Goal: Find specific page/section: Find specific page/section

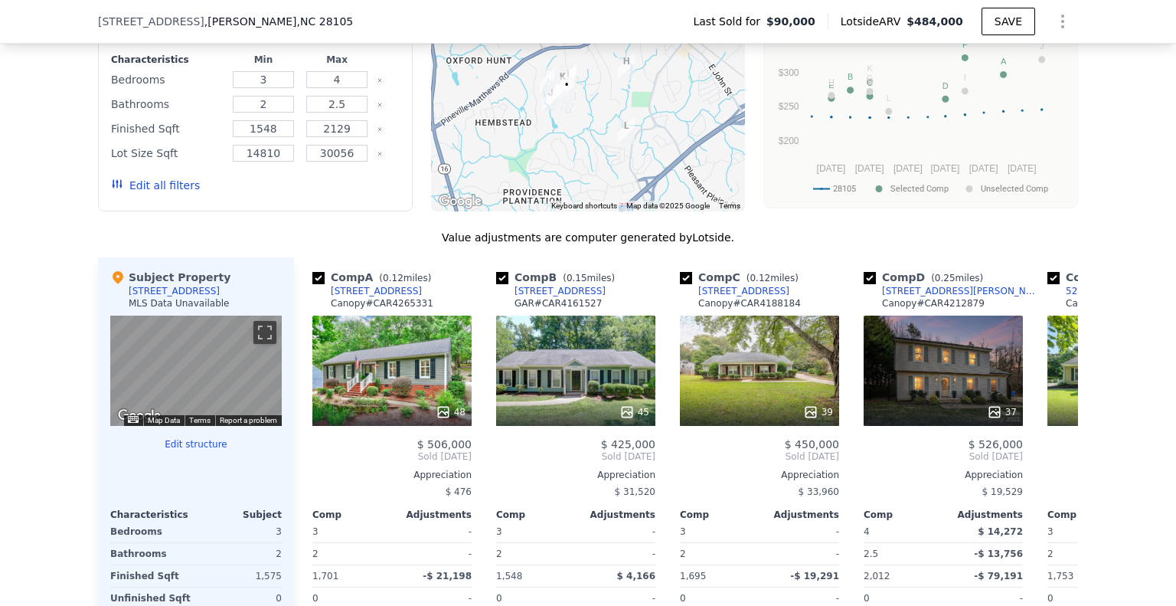
scroll to position [1296, 0]
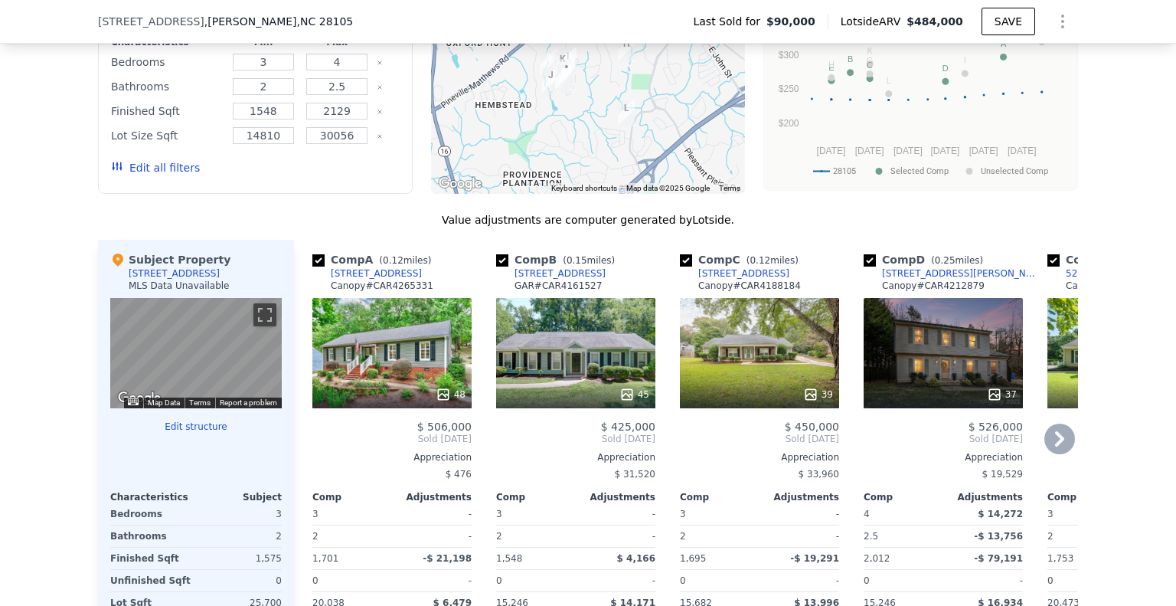
click at [1051, 446] on icon at bounding box center [1060, 438] width 31 height 31
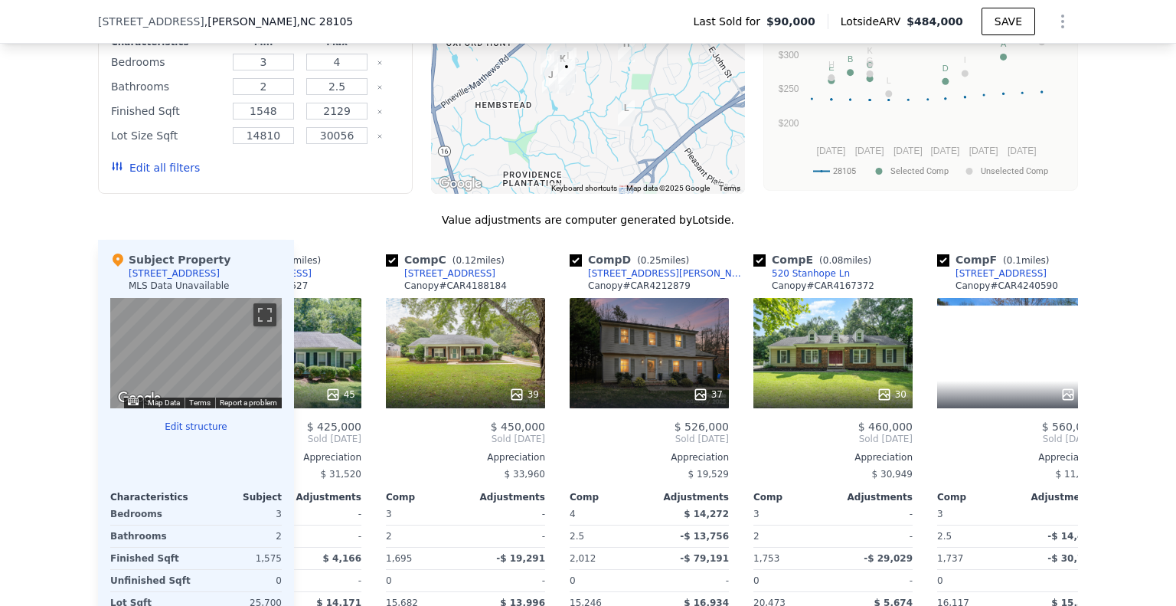
scroll to position [0, 368]
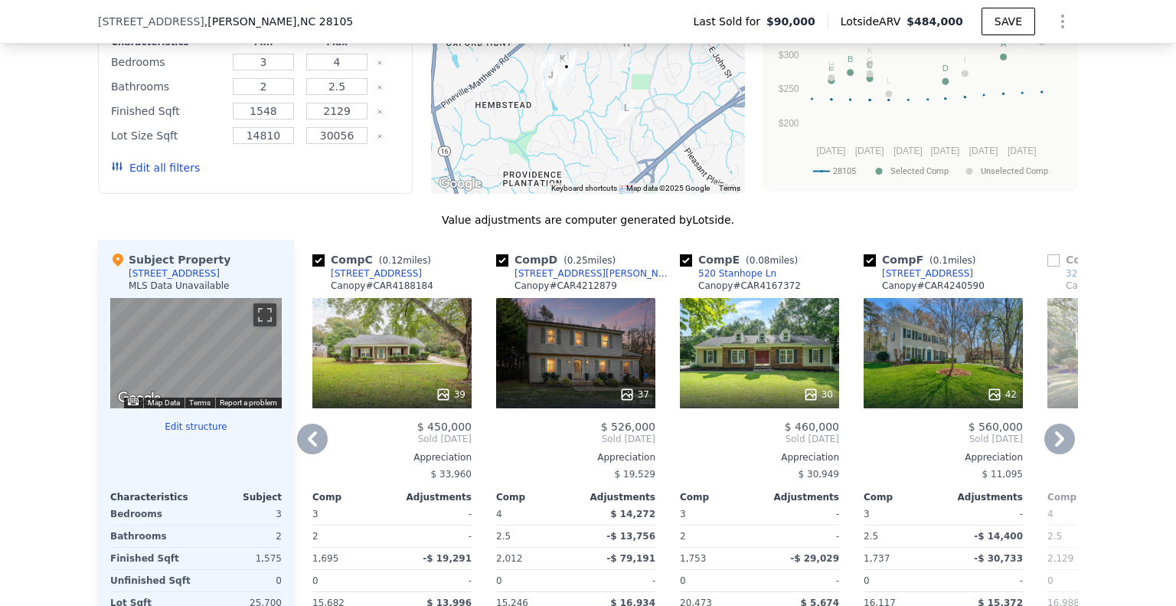
click at [1055, 446] on icon at bounding box center [1059, 438] width 9 height 15
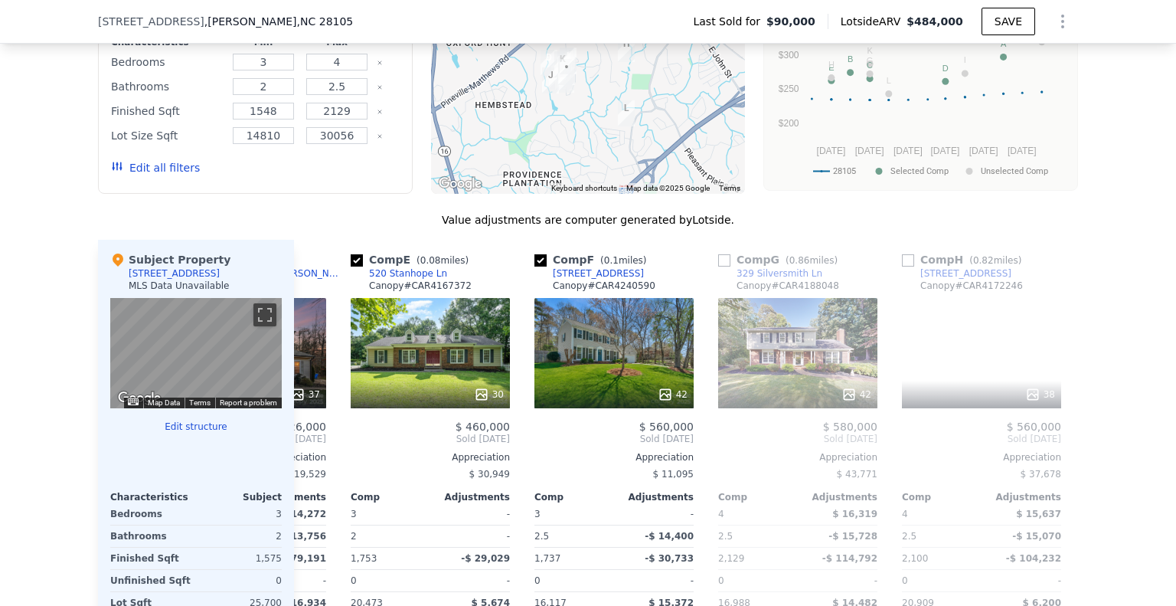
scroll to position [0, 735]
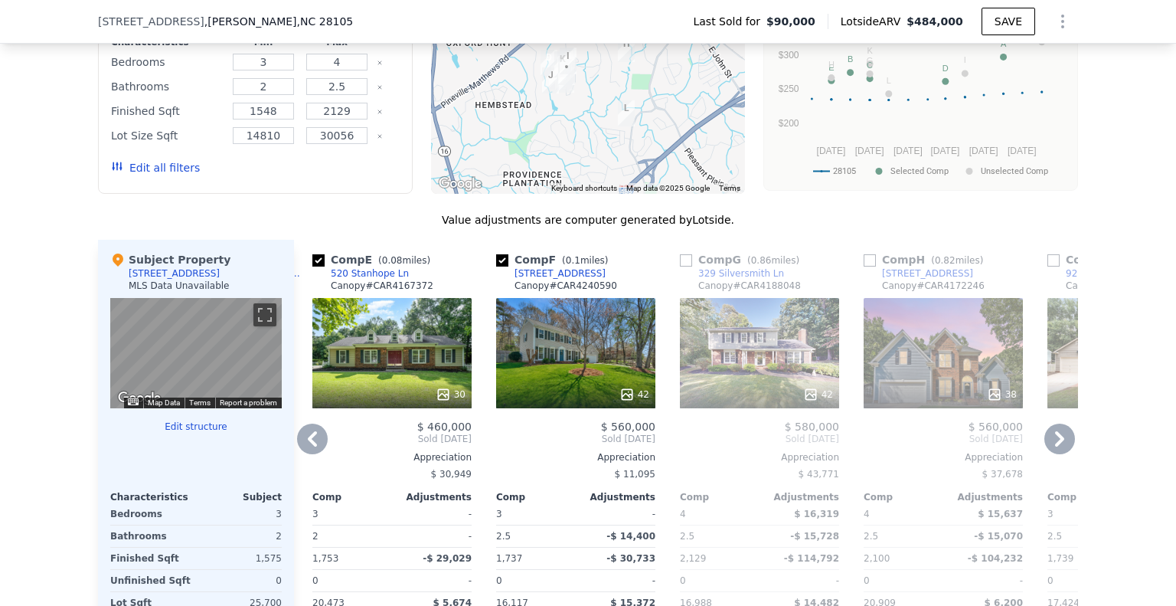
click at [1055, 446] on icon at bounding box center [1059, 438] width 9 height 15
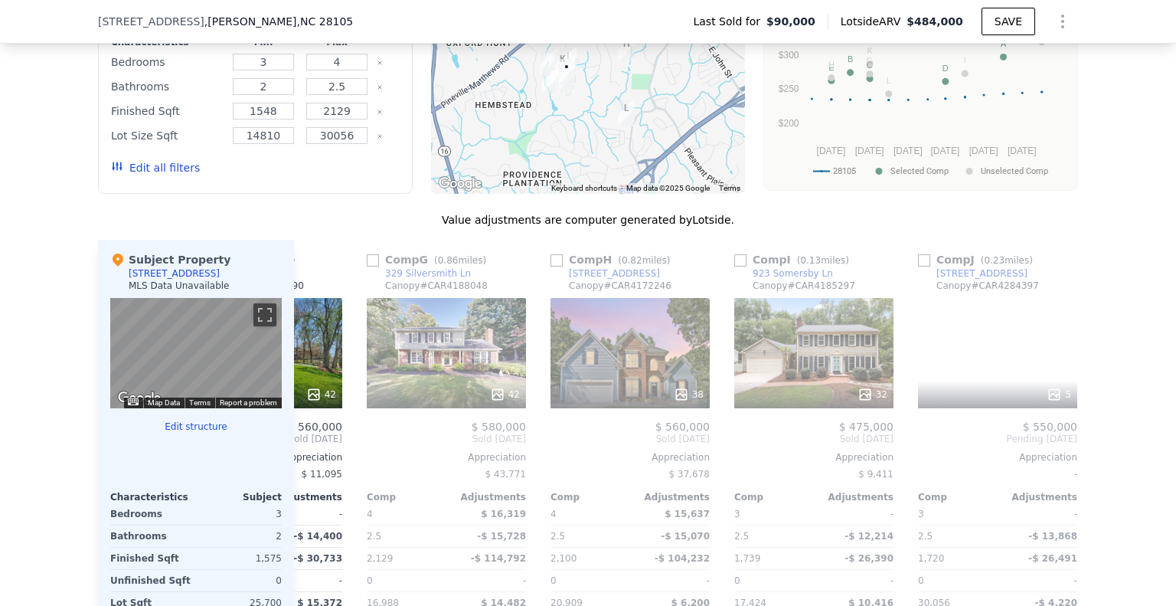
scroll to position [0, 1103]
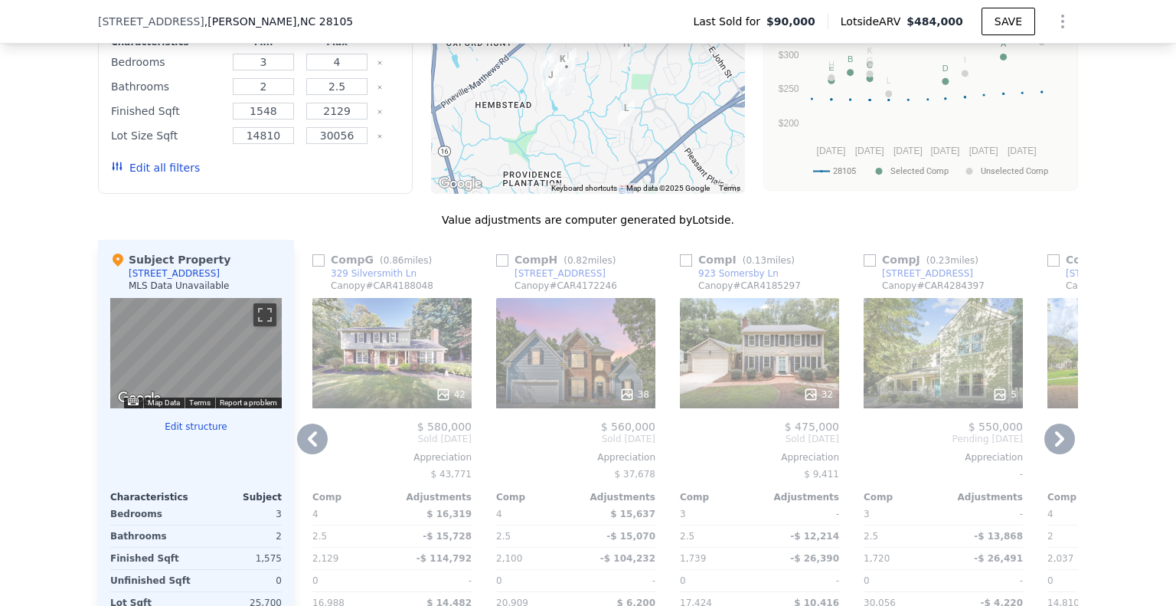
click at [1055, 446] on icon at bounding box center [1059, 438] width 9 height 15
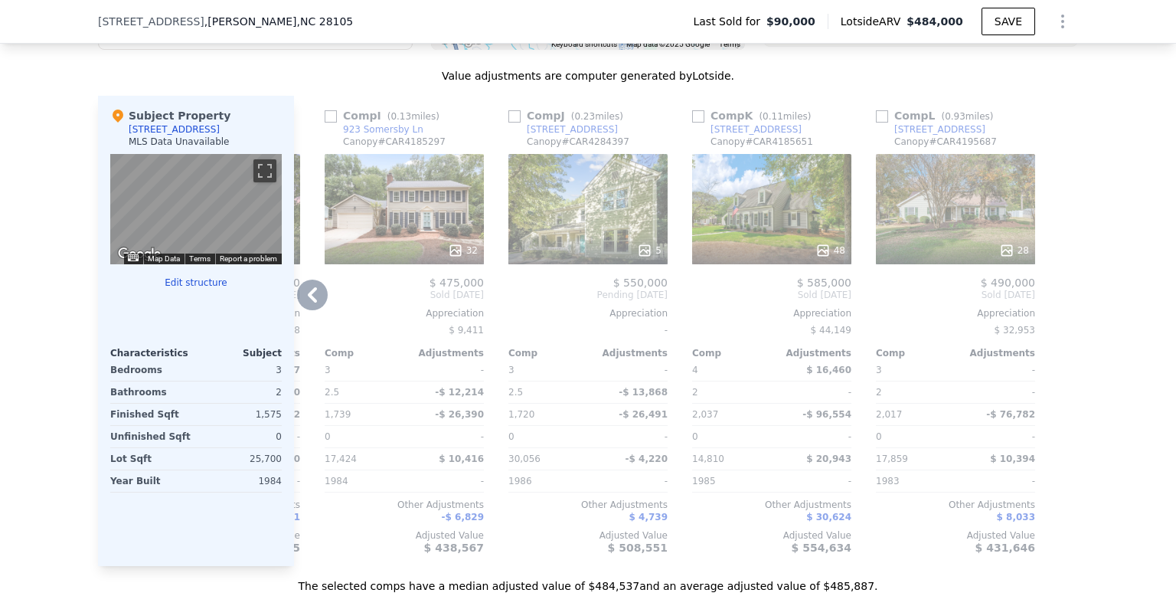
scroll to position [1449, 0]
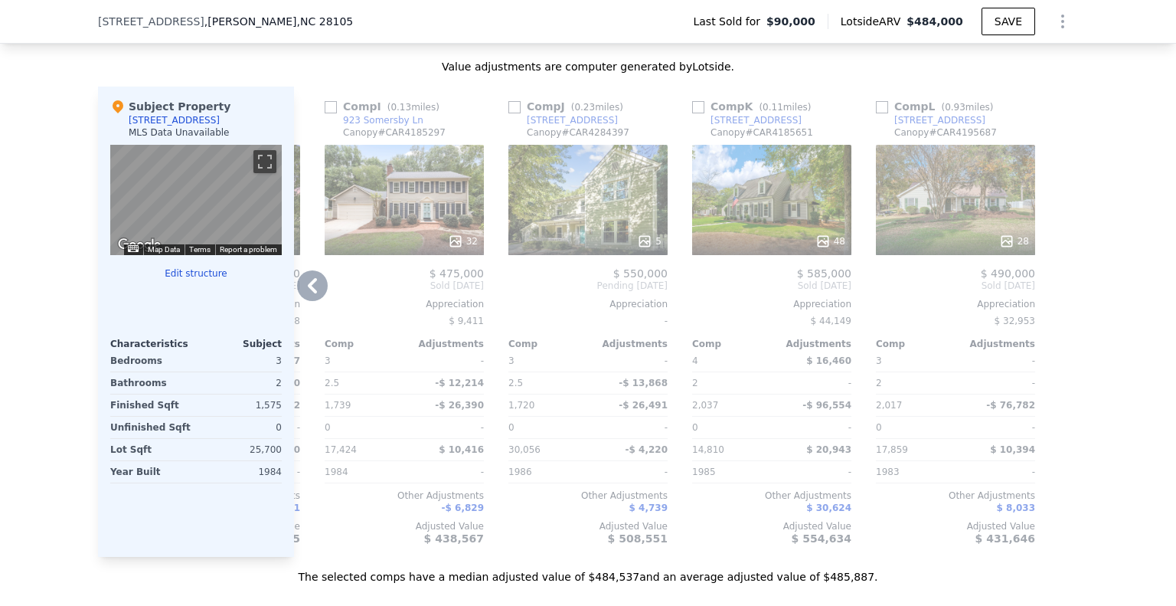
click at [313, 296] on icon at bounding box center [312, 285] width 31 height 31
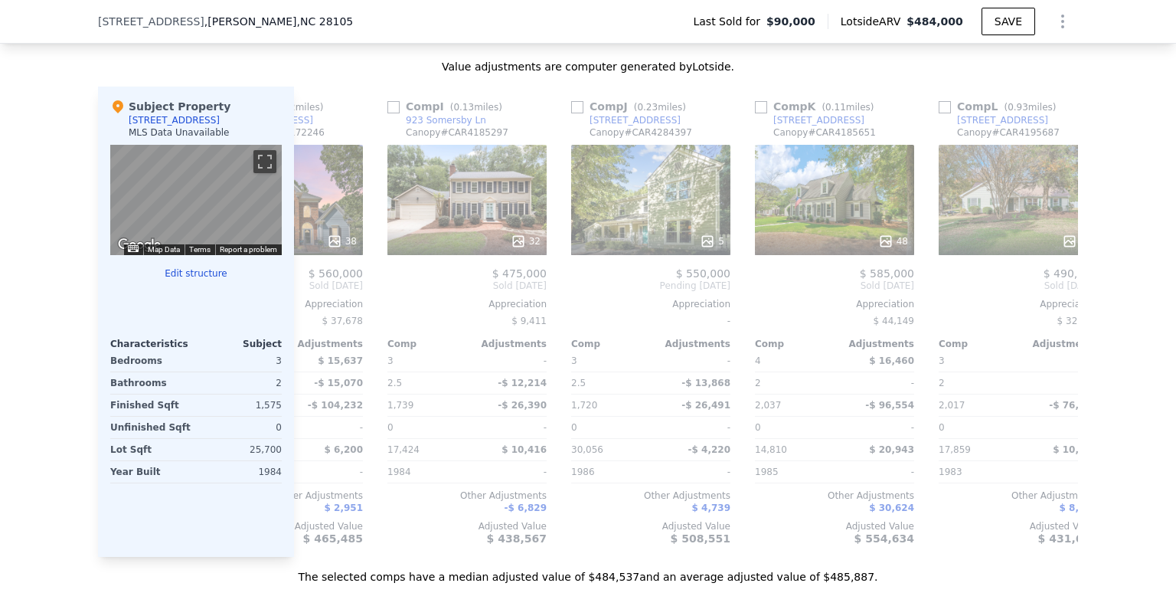
scroll to position [0, 1090]
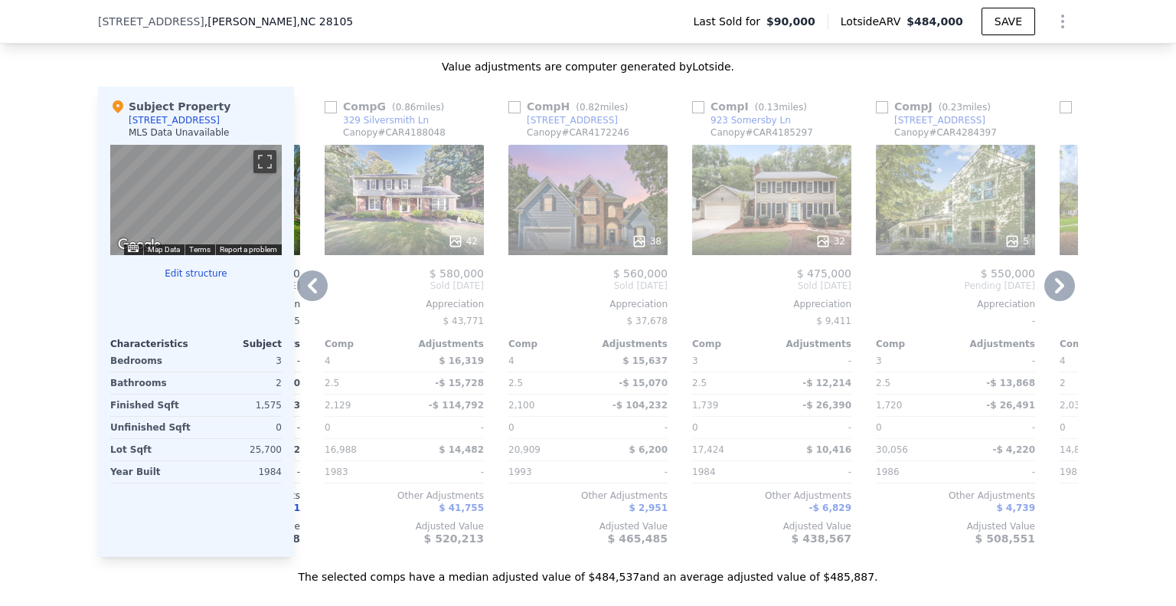
click at [309, 290] on icon at bounding box center [312, 285] width 9 height 15
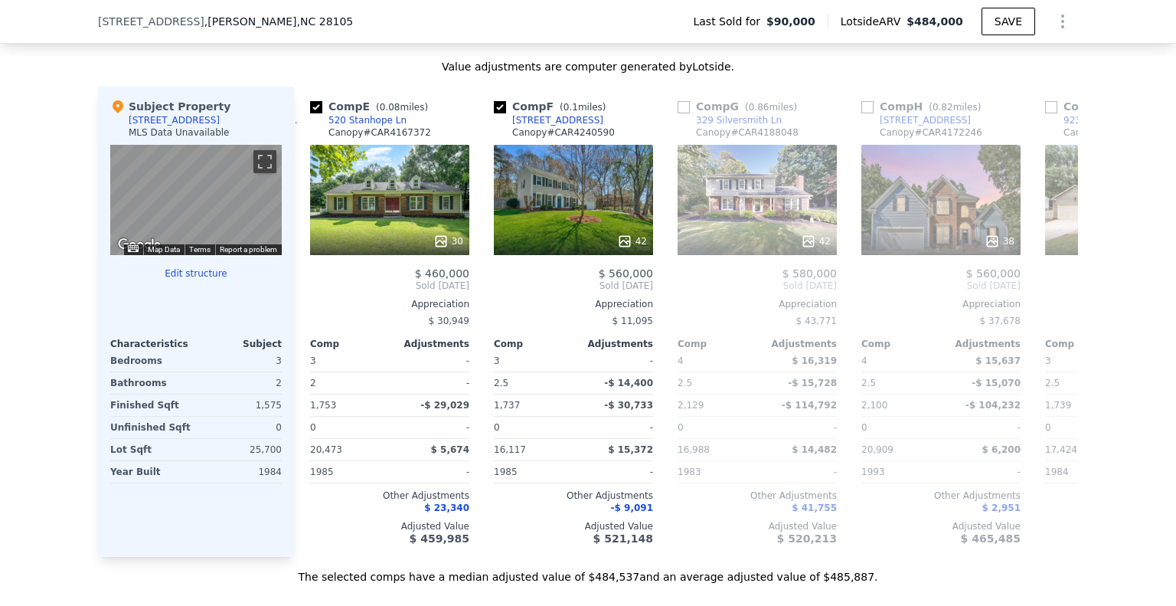
scroll to position [0, 723]
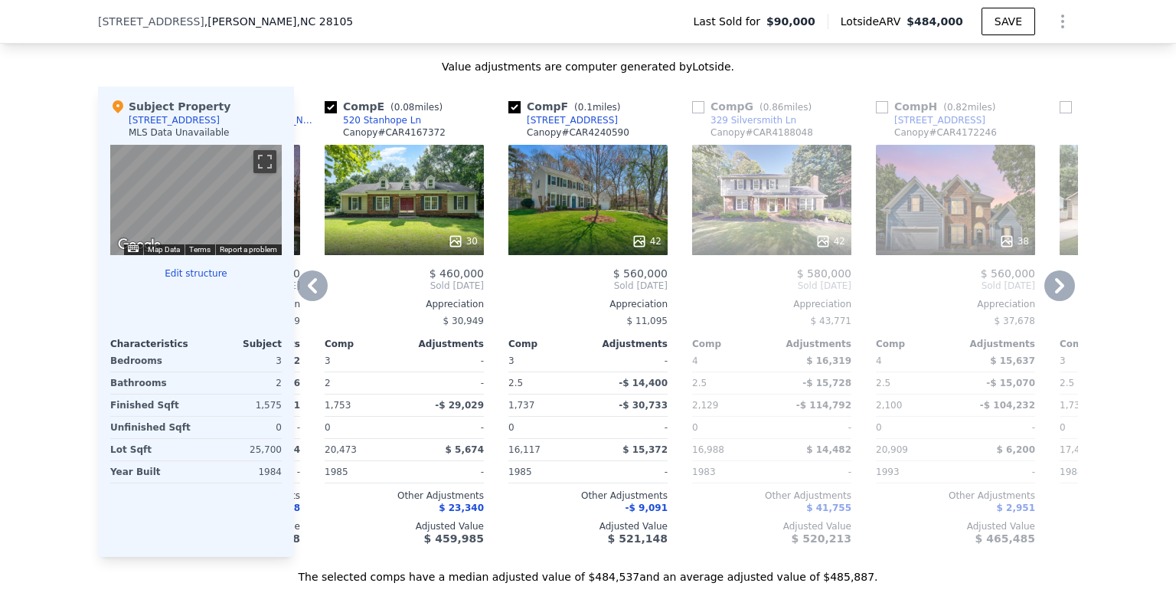
click at [311, 289] on icon at bounding box center [312, 285] width 31 height 31
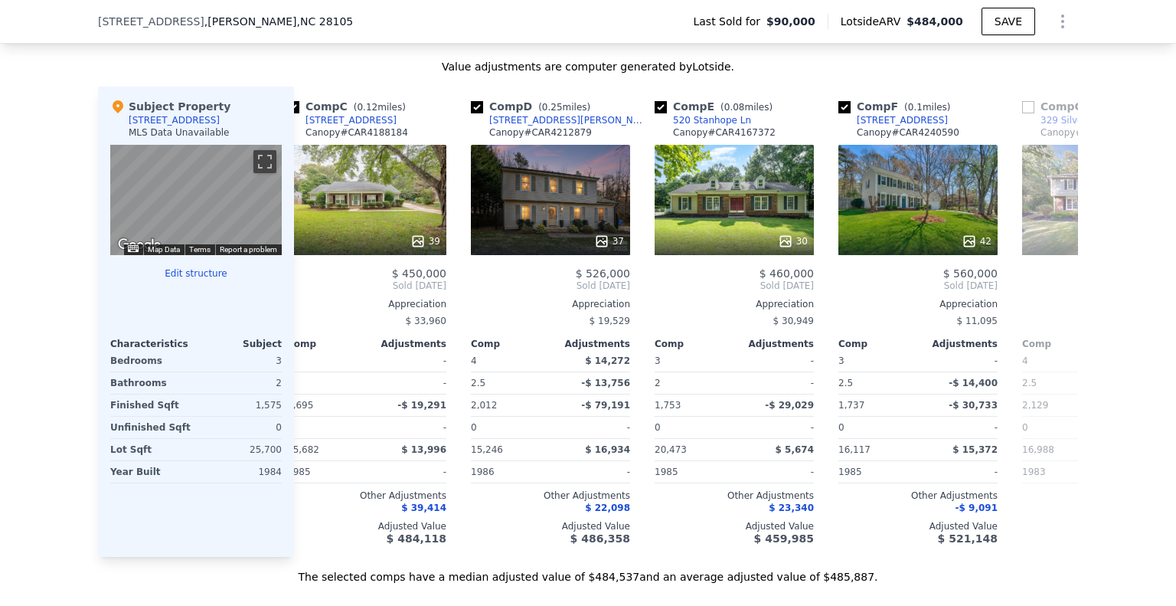
scroll to position [0, 355]
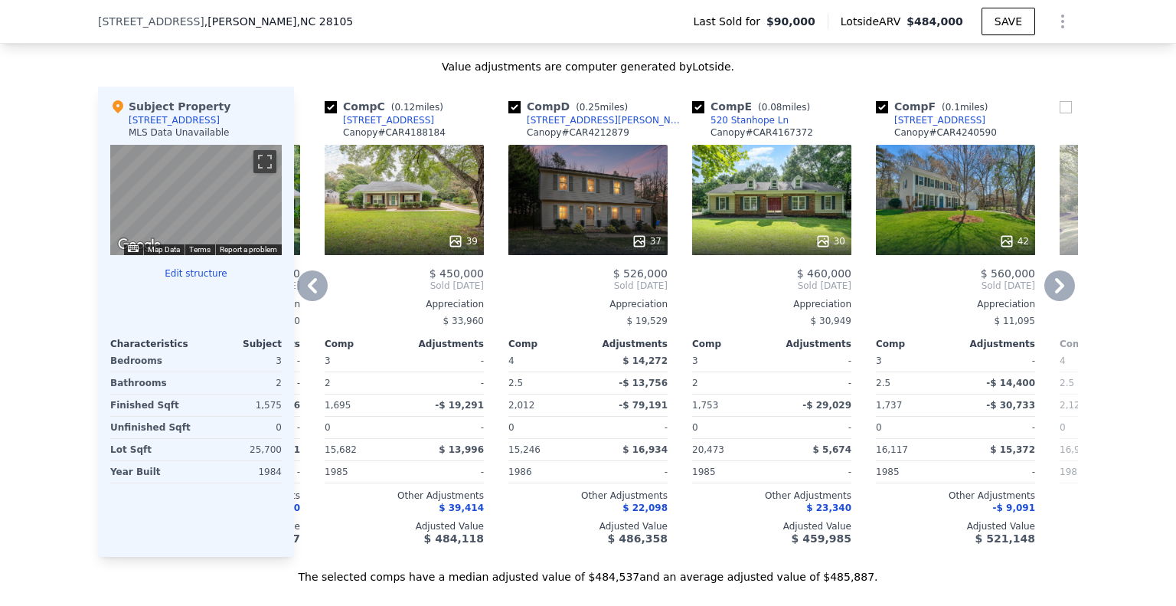
click at [309, 293] on icon at bounding box center [312, 285] width 31 height 31
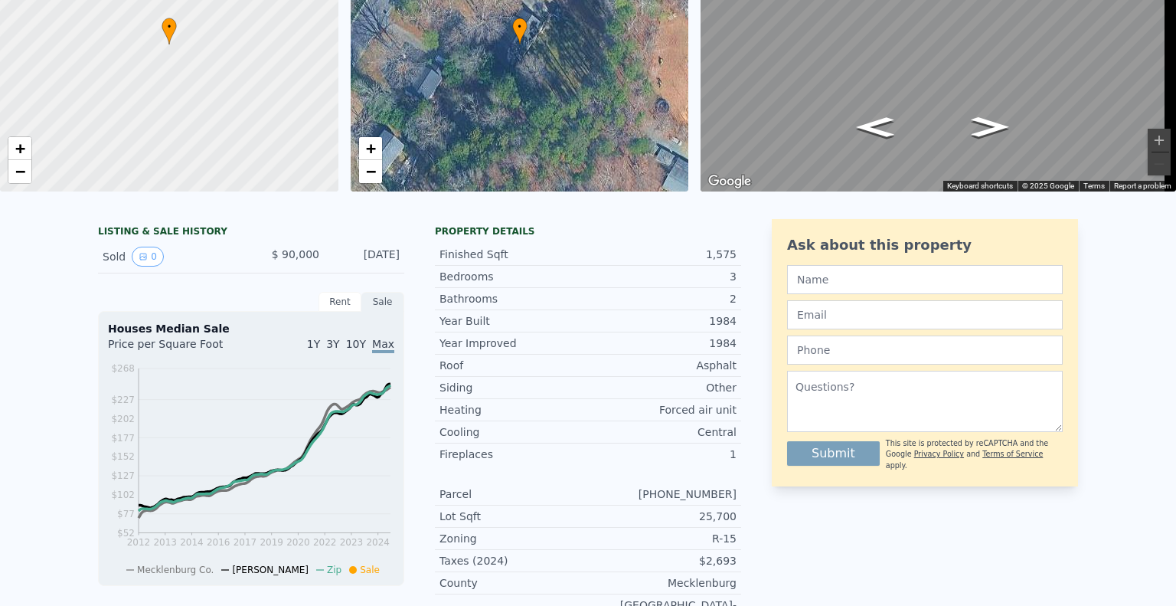
scroll to position [0, 0]
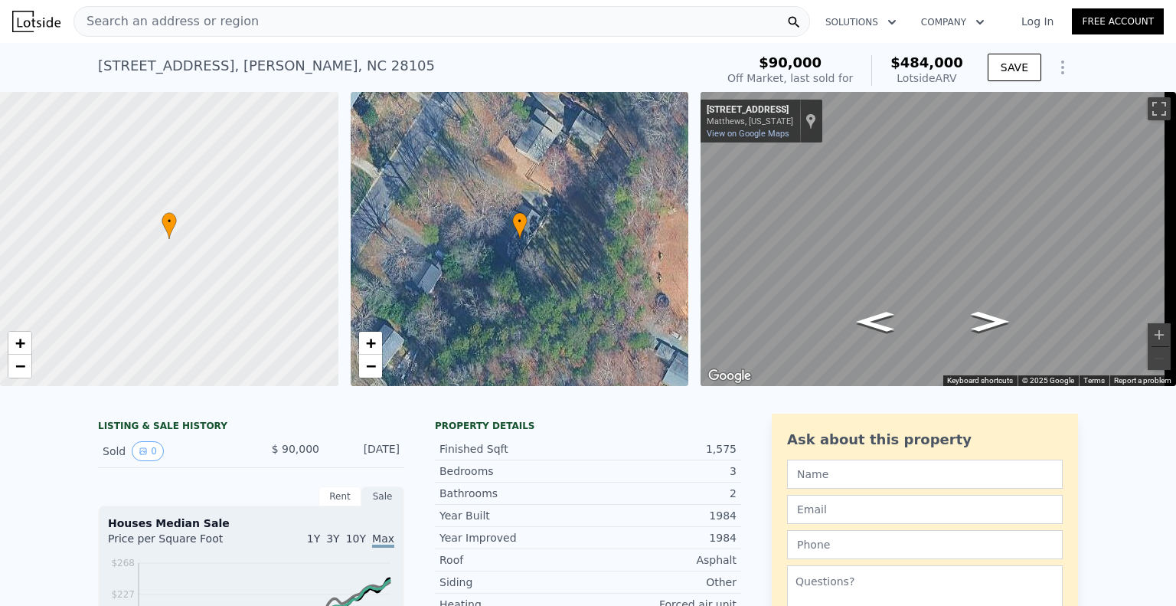
click at [237, 15] on div "Search an address or region" at bounding box center [442, 21] width 737 height 31
